Goal: Information Seeking & Learning: Learn about a topic

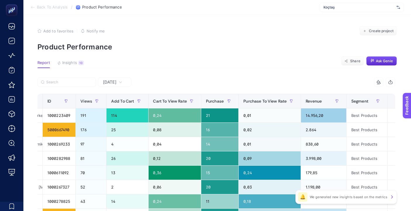
scroll to position [0, 115]
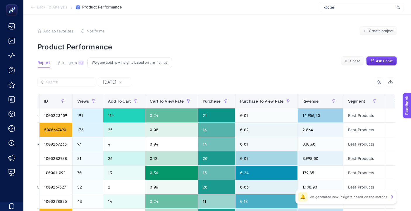
click at [62, 61] on span "Insights" at bounding box center [69, 63] width 15 height 5
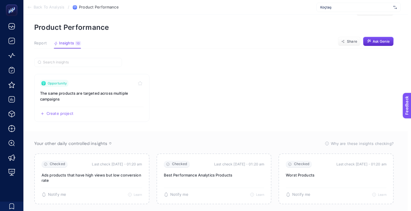
scroll to position [0, 3]
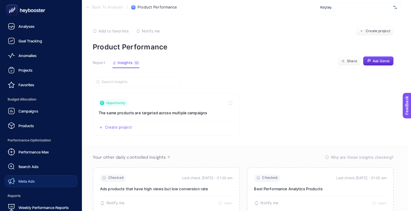
click at [27, 182] on span "Meta Ads" at bounding box center [26, 181] width 16 height 5
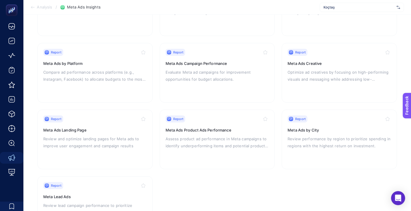
scroll to position [142, 0]
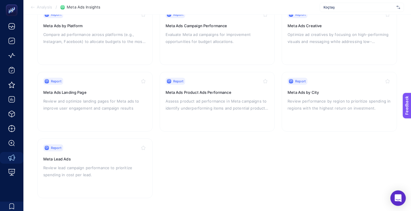
click at [398, 199] on icon "Open Intercom Messenger" at bounding box center [398, 198] width 7 height 8
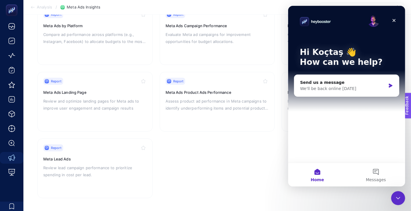
scroll to position [0, 0]
click at [396, 21] on div "Close" at bounding box center [393, 20] width 11 height 11
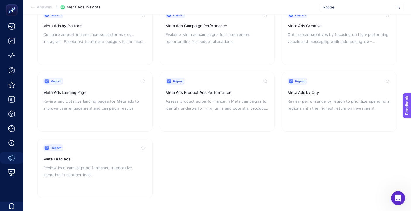
click at [247, 164] on section "Report Meta Ad set Performance Description will be added Report Meta Ads by Cou…" at bounding box center [216, 69] width 359 height 260
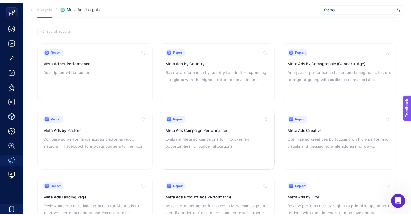
scroll to position [12, 0]
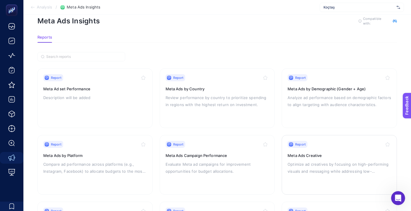
click at [337, 161] on p "Optimize ad creatives by focusing on high-performing visuals and messaging whil…" at bounding box center [339, 168] width 104 height 14
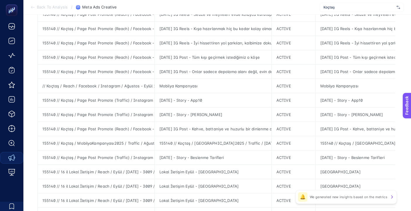
scroll to position [260, 0]
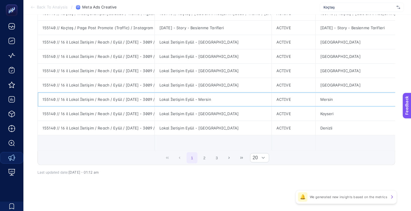
click at [124, 95] on div "155140 // 16 il Lokal İletişim / Reach / Eylül / [DATE] - 3009 / 2025" at bounding box center [96, 99] width 117 height 14
click at [123, 94] on div "155140 // 16 il Lokal İletişim / Reach / Eylül / [DATE] - 3009 / 2025" at bounding box center [96, 99] width 117 height 14
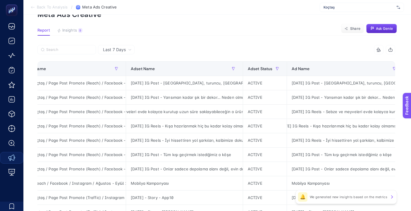
scroll to position [0, 25]
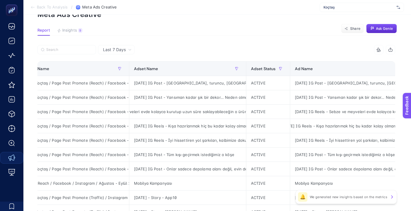
click at [34, 6] on icon at bounding box center [32, 7] width 5 height 5
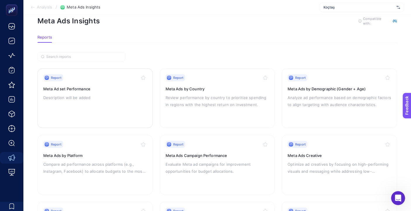
scroll to position [77, 0]
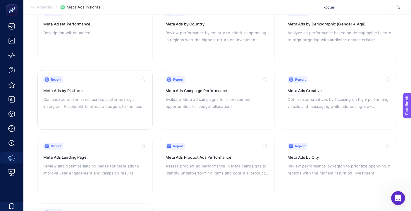
click at [94, 105] on p "Compare ad performance across platforms (e.g., Instagram, Facebook) to allocate…" at bounding box center [95, 103] width 104 height 14
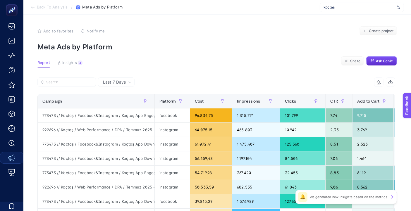
click at [112, 81] on span "Last 7 Days" at bounding box center [114, 82] width 23 height 6
click at [125, 103] on li "Last 30 Days" at bounding box center [116, 105] width 33 height 11
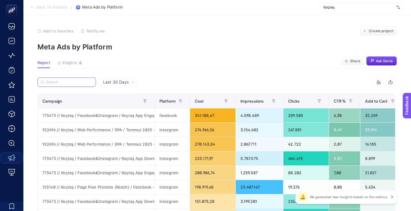
click at [68, 81] on input "Search" at bounding box center [69, 82] width 46 height 4
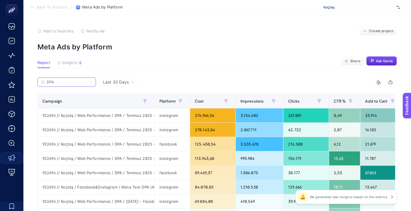
type input "DPA"
click at [234, 65] on section "Report Insights 4 We generated new insights based on the metrics Share Ask [PER…" at bounding box center [216, 65] width 359 height 8
click at [382, 64] on button "Ask Genie" at bounding box center [381, 60] width 31 height 9
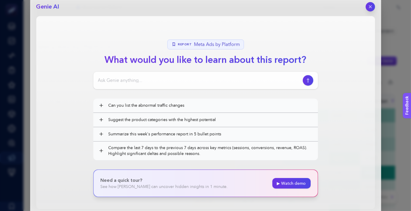
click at [144, 78] on input at bounding box center [199, 80] width 202 height 7
type input "P"
type input "platform kırılımına baktığında ne gibi bir çıkarım yaparsın ve de ne önerirsin"
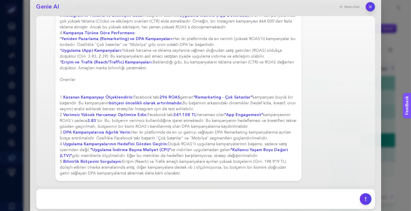
scroll to position [65, 0]
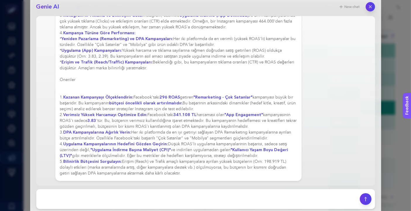
click at [367, 7] on button "button" at bounding box center [370, 6] width 9 height 9
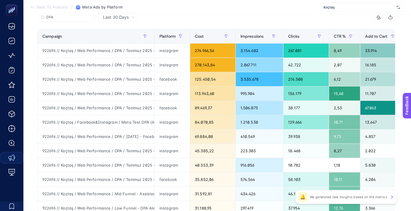
click at [38, 7] on span "Back To Analysis" at bounding box center [52, 7] width 31 height 5
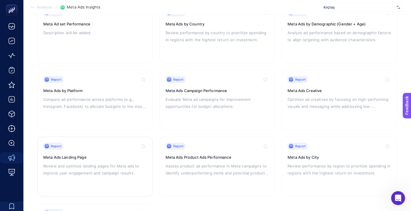
click at [103, 178] on div "Report Meta Ads Landing Page Review and optimize landing pages for Meta ads to …" at bounding box center [95, 167] width 104 height 48
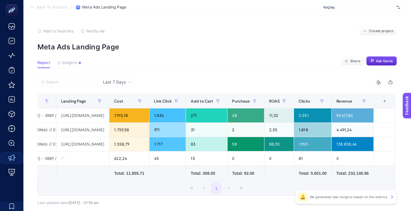
scroll to position [0, 150]
click at [115, 79] on span "Last 7 Days" at bounding box center [114, 82] width 23 height 6
click at [121, 106] on li "Last 30 Days" at bounding box center [116, 105] width 33 height 11
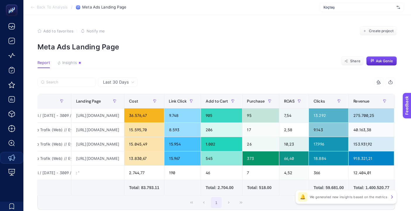
scroll to position [0, 156]
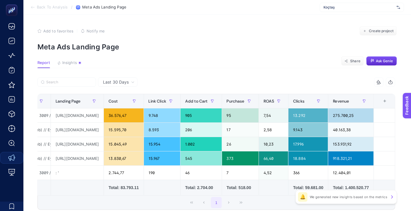
click at [44, 8] on span "Back To Analysis" at bounding box center [52, 7] width 31 height 5
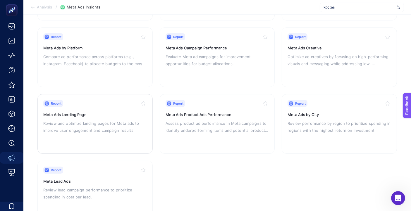
scroll to position [142, 0]
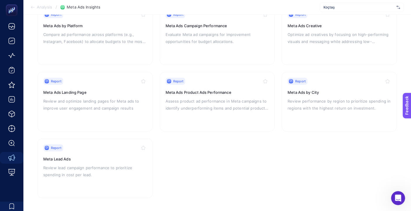
click at [218, 156] on section "Report Meta Ad set Performance Description will be added Report Meta Ads by Cou…" at bounding box center [216, 69] width 359 height 260
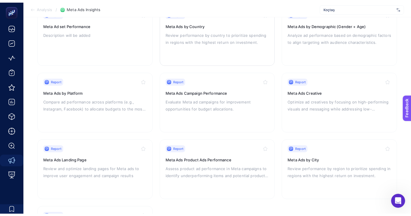
scroll to position [45, 0]
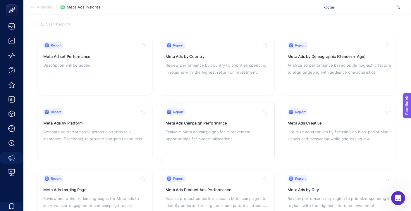
click at [241, 118] on div "Report Meta Ads Campaign Performance Evaluate Meta ad campaigns for improvement…" at bounding box center [218, 133] width 104 height 48
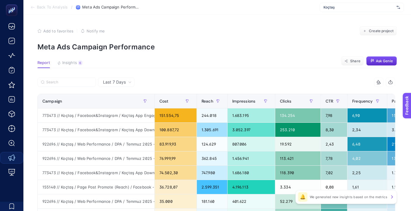
click at [113, 82] on span "Last 7 Days" at bounding box center [114, 82] width 23 height 6
click at [118, 102] on li "Last 30 Days" at bounding box center [116, 105] width 33 height 11
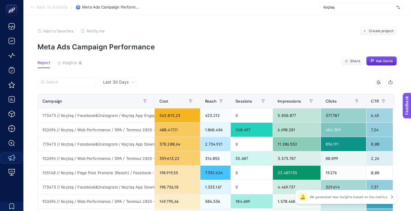
click at [59, 8] on span "Back To Analysis" at bounding box center [52, 7] width 31 height 5
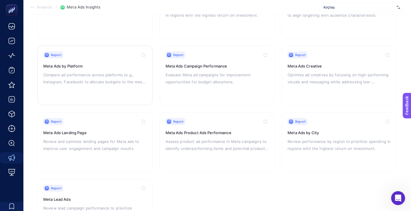
scroll to position [110, 0]
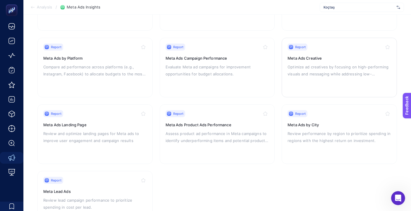
click at [365, 63] on p "Optimize ad creatives by focusing on high-performing visuals and messaging whil…" at bounding box center [339, 70] width 104 height 14
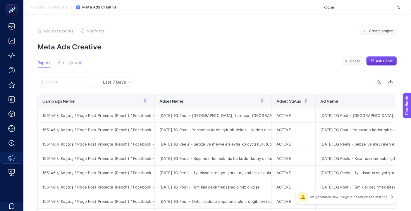
click at [393, 62] on span "Ask Genie" at bounding box center [384, 61] width 17 height 5
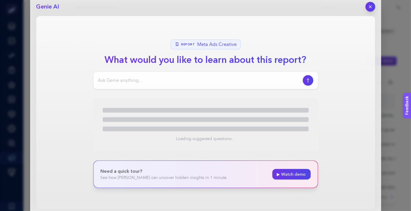
click at [370, 7] on icon "button" at bounding box center [370, 7] width 2 height 2
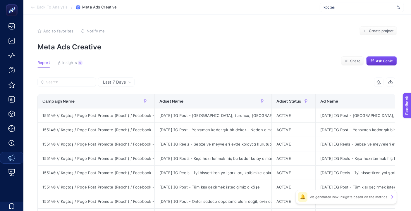
click at [125, 80] on span "Last 7 Days" at bounding box center [114, 82] width 23 height 6
click at [123, 105] on li "Last 30 Days" at bounding box center [116, 105] width 33 height 11
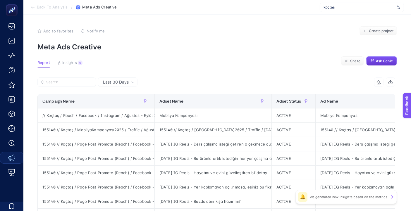
click at [389, 60] on span "Ask Genie" at bounding box center [384, 61] width 17 height 5
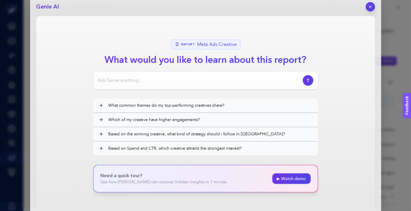
click at [162, 77] on input at bounding box center [199, 80] width 202 height 7
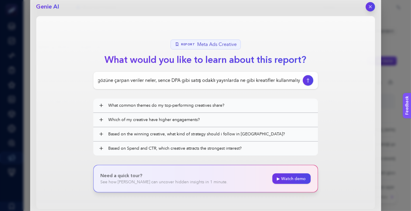
type input "kreatif analizine baktığında gözüne çarpan veriler neler, sence DPA gibi satış …"
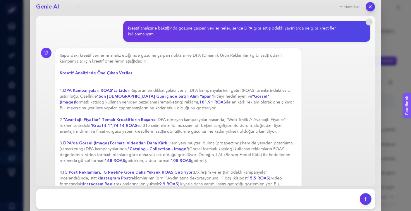
click at [189, 142] on div "Rapordaki kreatif verilerini analiz ettiğimde gözüme çarpan noktalar ve DPA (Di…" at bounding box center [178, 170] width 237 height 234
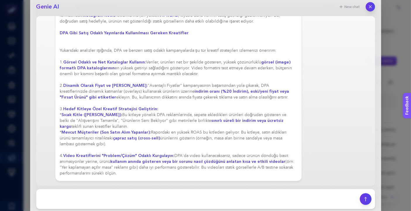
scroll to position [169, 0]
click at [368, 8] on icon "button" at bounding box center [370, 6] width 5 height 5
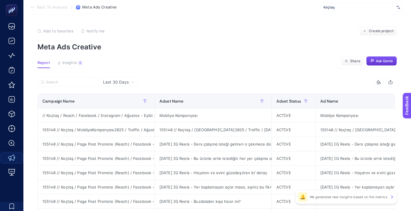
click at [58, 13] on section "Back To Analysis / Meta Ads Creative Koçtaş" at bounding box center [217, 7] width 388 height 15
click at [57, 7] on span "Back To Analysis" at bounding box center [52, 7] width 31 height 5
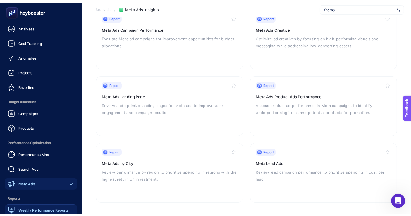
scroll to position [111, 0]
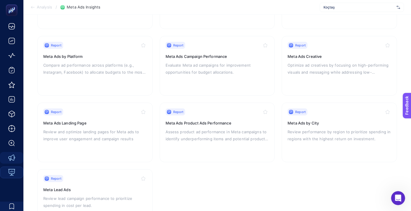
click at [45, 10] on section "Analysis / Meta Ads Insights Koçtaş" at bounding box center [217, 7] width 388 height 15
click at [43, 7] on span "Analysis" at bounding box center [44, 7] width 15 height 5
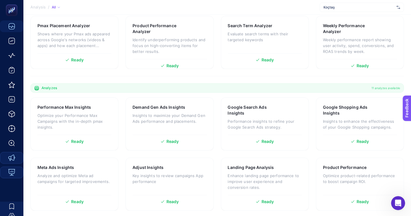
click at [44, 8] on span "Analysis" at bounding box center [37, 7] width 15 height 5
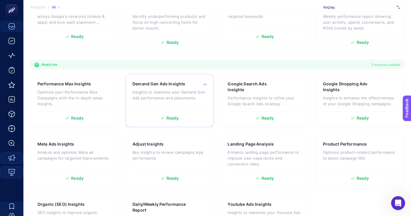
scroll to position [173, 0]
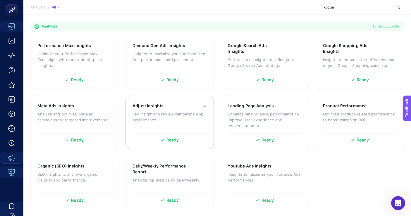
click at [157, 125] on div "Adjust Insights Key insights to review campaigns App performance" at bounding box center [169, 116] width 74 height 27
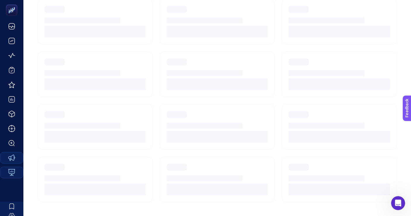
scroll to position [5, 0]
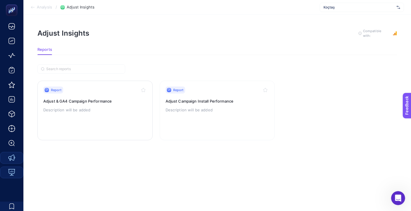
click at [101, 99] on div "Report Adjust & GA4 Campaign Performance Description will be added" at bounding box center [95, 111] width 104 height 48
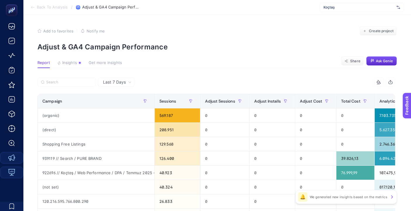
click at [112, 84] on span "Last 7 Days" at bounding box center [114, 82] width 23 height 6
drag, startPoint x: 127, startPoint y: 104, endPoint x: 156, endPoint y: 94, distance: 30.2
click at [127, 104] on li "Last 30 Days" at bounding box center [116, 105] width 33 height 11
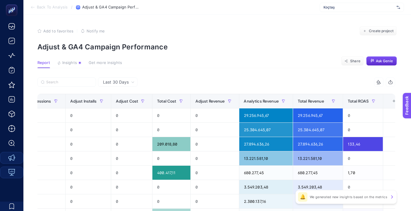
click at [44, 6] on span "Back To Analysis" at bounding box center [52, 7] width 31 height 5
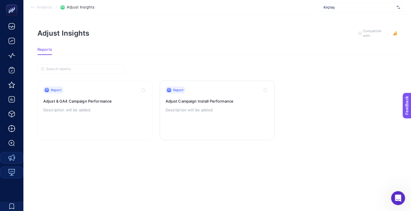
click at [251, 110] on div "Report Adjust Campaign Install Performance Description will be added" at bounding box center [218, 111] width 104 height 48
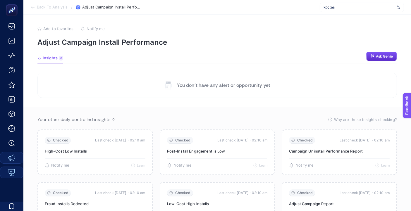
click at [49, 7] on span "Back To Analysis" at bounding box center [52, 7] width 31 height 5
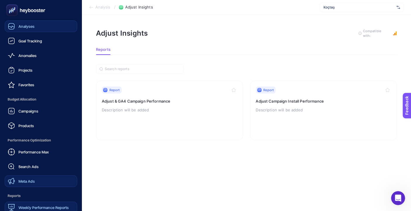
click at [22, 27] on span "Analyses" at bounding box center [26, 26] width 16 height 5
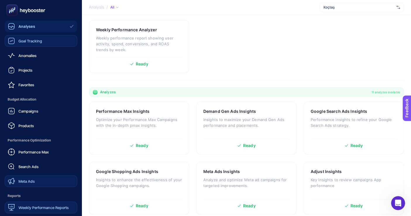
scroll to position [173, 0]
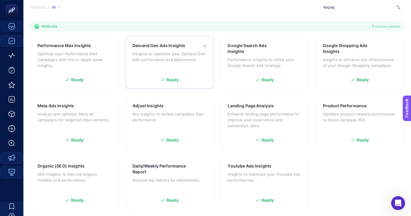
click at [176, 59] on p "Insights to maximize your Demand Gen Ads performance and placements." at bounding box center [169, 57] width 74 height 12
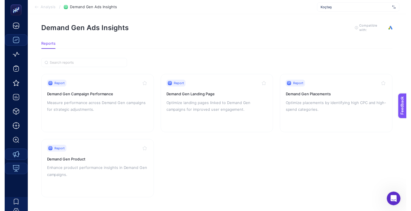
scroll to position [9, 0]
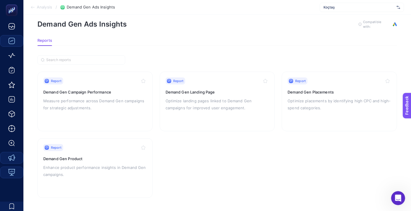
click at [43, 9] on span "Analysis" at bounding box center [44, 7] width 15 height 5
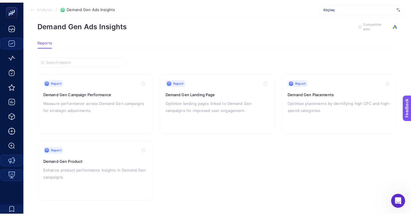
scroll to position [173, 0]
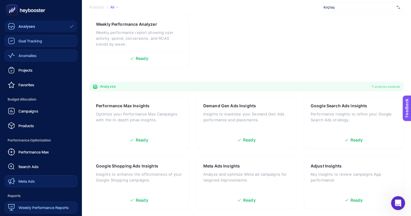
click at [44, 57] on link "Anomalies" at bounding box center [41, 56] width 73 height 12
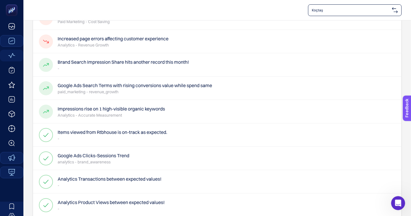
scroll to position [162, 0]
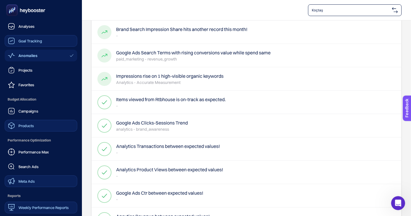
click at [44, 125] on link "Products" at bounding box center [41, 126] width 73 height 12
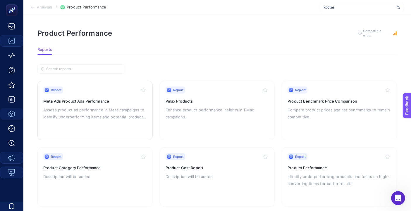
click at [90, 98] on h3 "Meta Ads Product Ads Performance" at bounding box center [95, 101] width 104 height 6
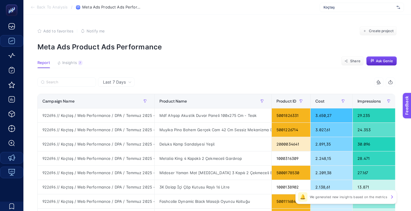
click at [40, 6] on span "Back To Analysis" at bounding box center [52, 7] width 31 height 5
